Goal: Feedback & Contribution: Submit feedback/report problem

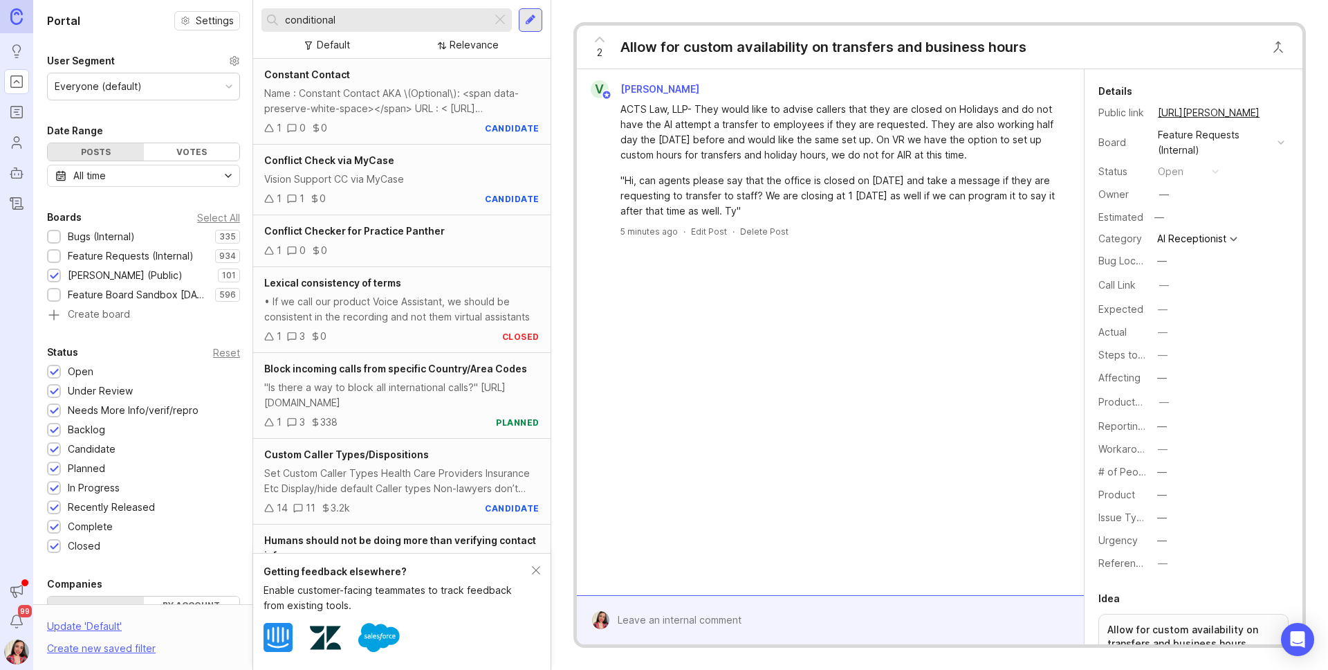
click at [718, 609] on div at bounding box center [840, 620] width 462 height 26
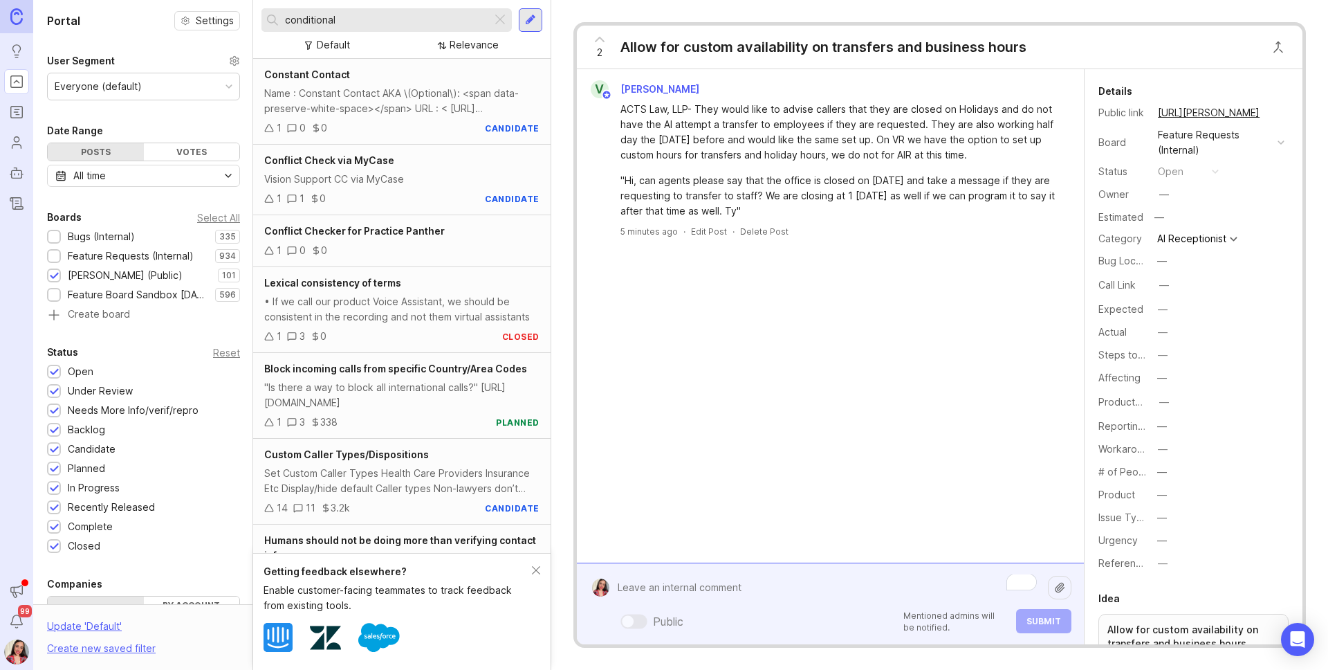
paste textarea "Central [US_STATE] Financial Services LLC"
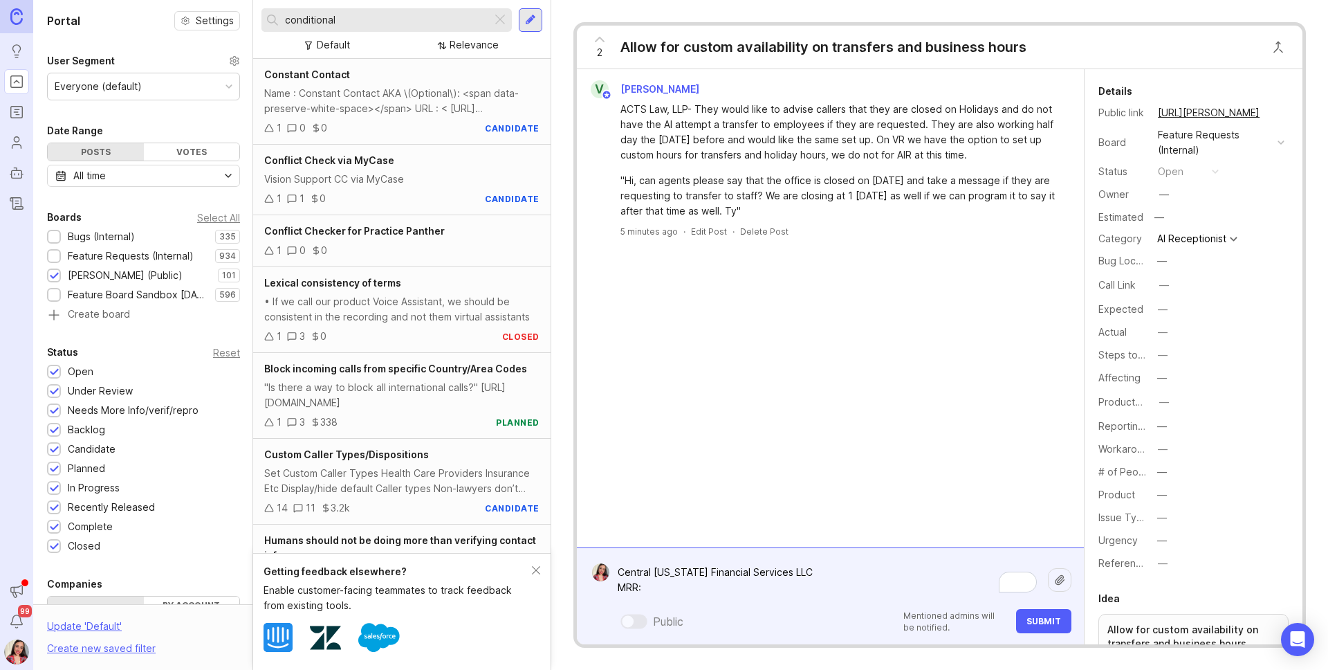
paste textarea "$97.50"
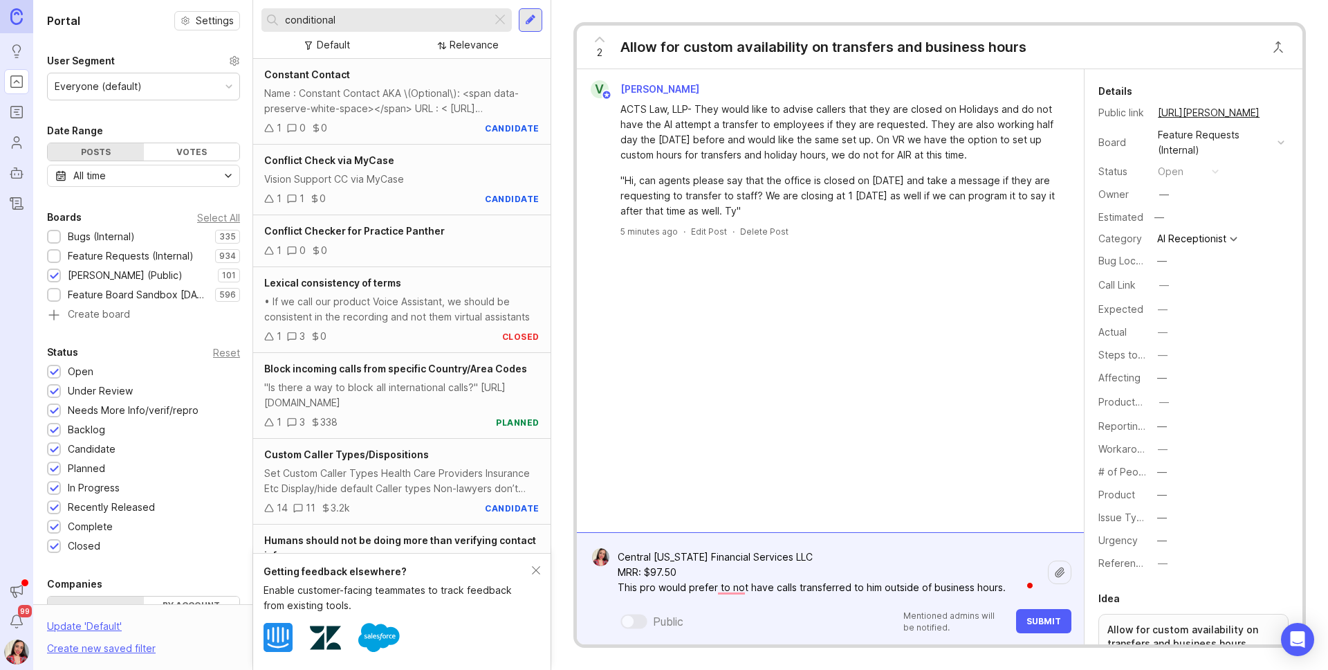
click at [815, 559] on textarea "Central [US_STATE] Financial Services LLC MRR: $97.50 This pro would prefer to …" at bounding box center [828, 572] width 439 height 57
paste textarea "[URL][PERSON_NAME]"
type textarea "Central [US_STATE] Financial Services LLC: [URL][PERSON_NAME] not to MRR: $97.5…"
drag, startPoint x: 1031, startPoint y: 618, endPoint x: 1013, endPoint y: 603, distance: 22.6
click at [1031, 618] on span "Submit" at bounding box center [1044, 621] width 35 height 10
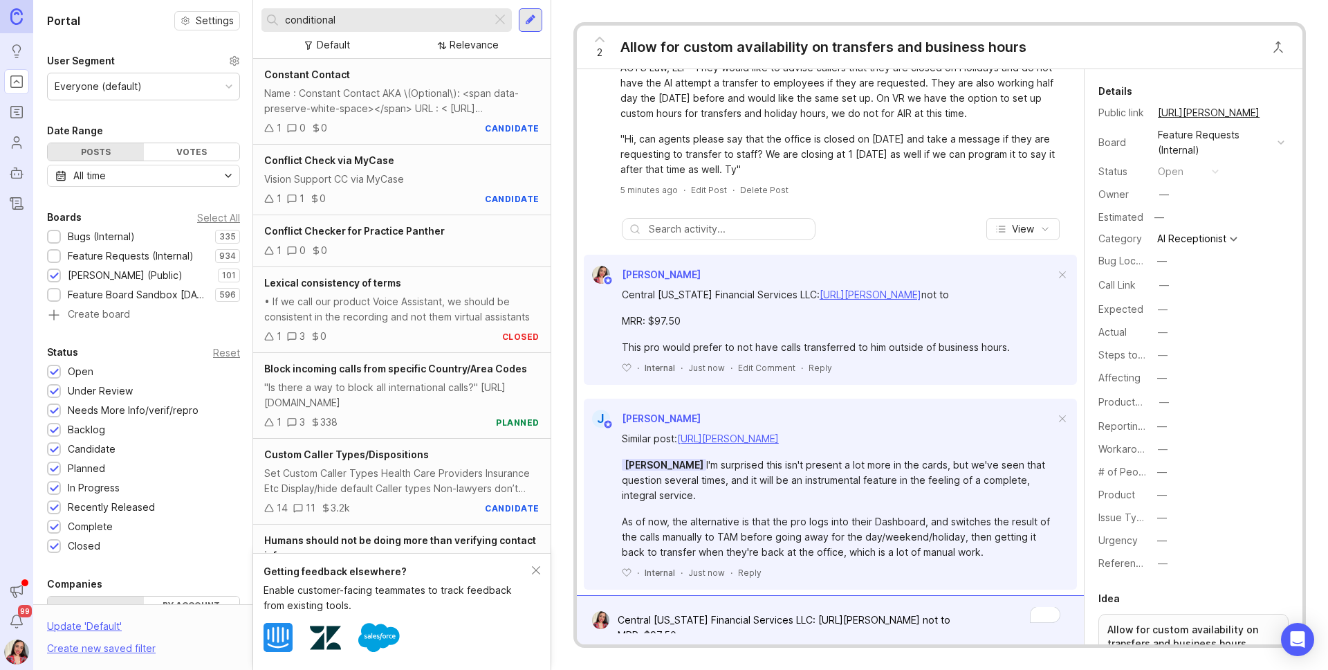
scroll to position [58, 0]
